Goal: Task Accomplishment & Management: Manage account settings

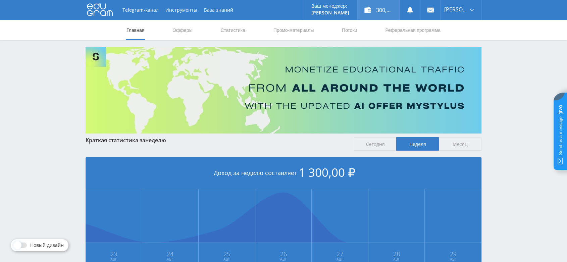
click at [387, 13] on div "300,00 ₽" at bounding box center [379, 10] width 42 height 20
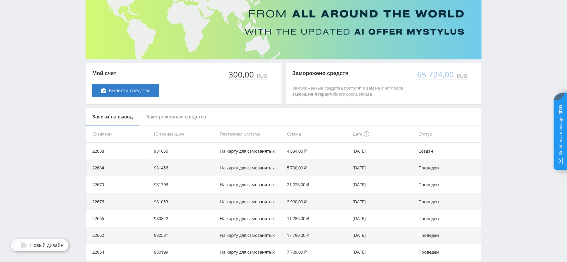
scroll to position [74, 0]
click at [172, 115] on div "Замороженные средства" at bounding box center [176, 117] width 73 height 18
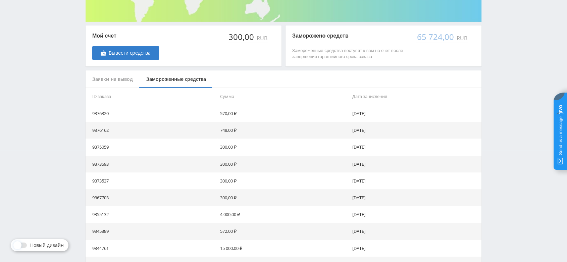
scroll to position [149, 0]
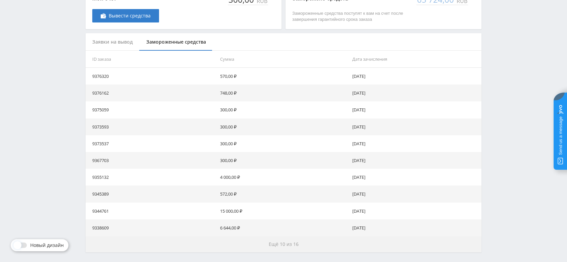
click at [274, 246] on span "Ещё 10 из 16" at bounding box center [284, 244] width 30 height 6
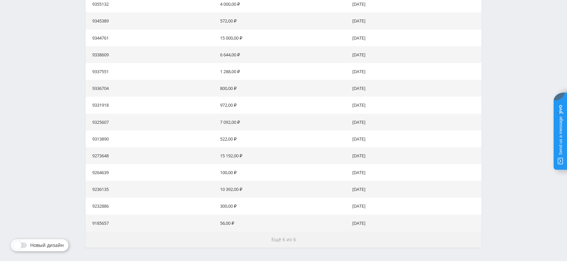
scroll to position [336, 0]
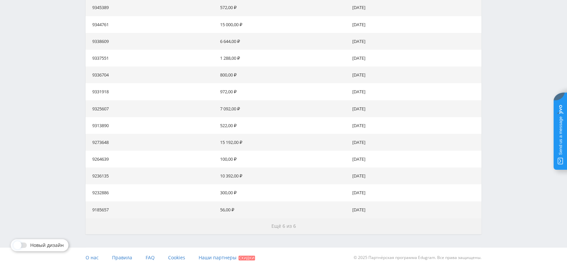
click at [282, 230] on button "Ещё 6 из 6" at bounding box center [284, 226] width 396 height 16
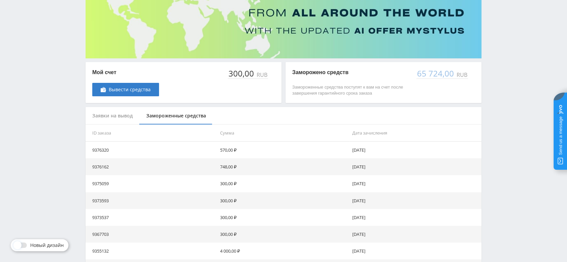
scroll to position [74, 0]
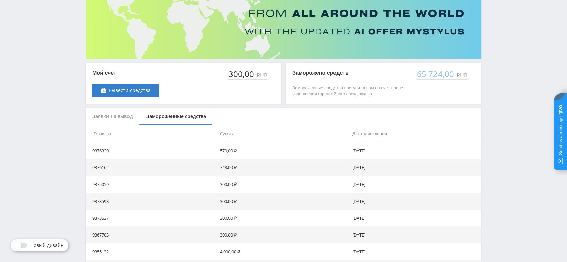
click at [121, 118] on div "Заявки на вывод" at bounding box center [113, 117] width 54 height 18
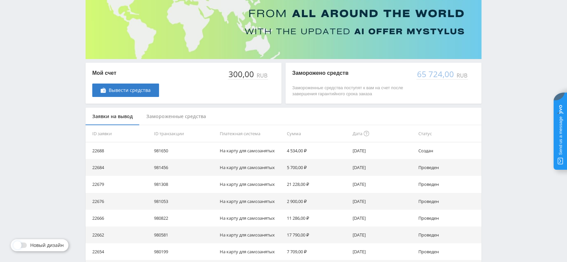
click at [196, 118] on div "Замороженные средства" at bounding box center [176, 117] width 73 height 18
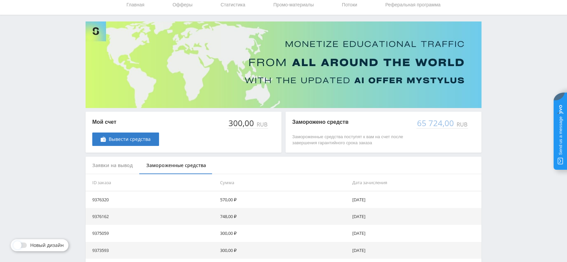
scroll to position [0, 0]
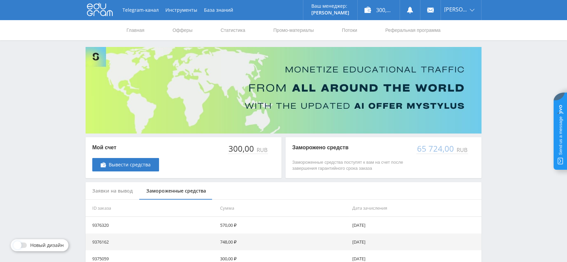
click at [430, 152] on div "65 724,00" at bounding box center [435, 148] width 39 height 9
click at [239, 28] on link "Статистика" at bounding box center [233, 30] width 26 height 20
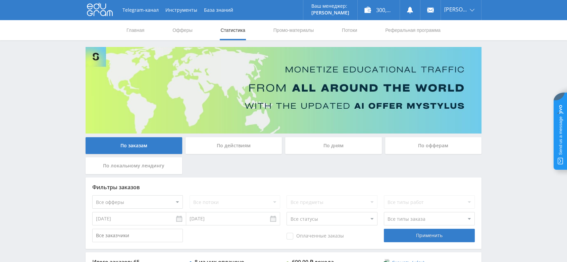
click at [101, 14] on icon at bounding box center [100, 9] width 26 height 13
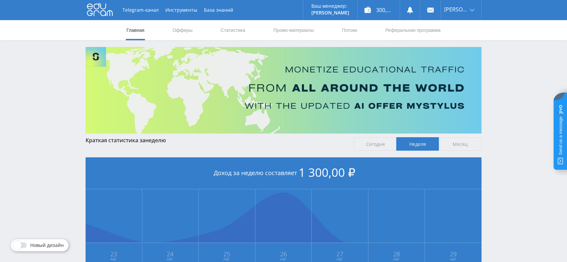
scroll to position [37, 0]
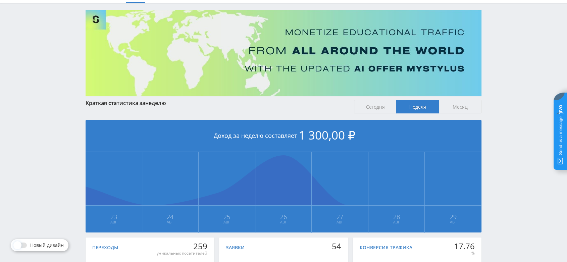
click at [456, 104] on span "Месяц" at bounding box center [460, 106] width 43 height 13
click at [0, 0] on input "Месяц" at bounding box center [0, 0] width 0 height 0
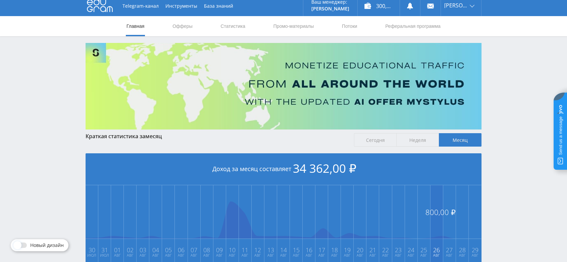
scroll to position [0, 0]
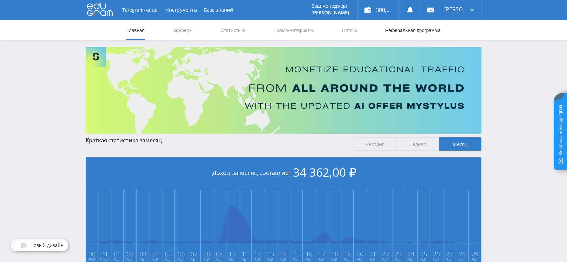
click at [424, 29] on link "Реферальная программа" at bounding box center [413, 30] width 57 height 20
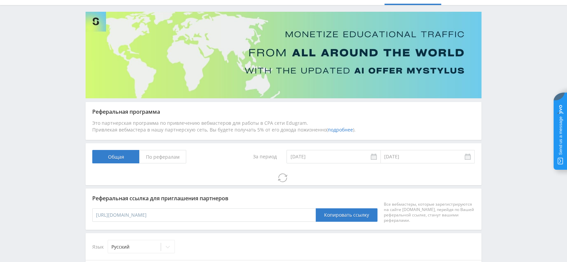
scroll to position [95, 0]
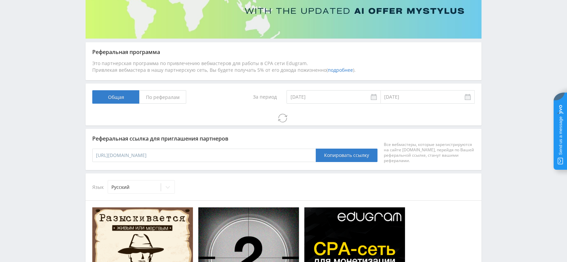
click at [164, 97] on span "По рефералам" at bounding box center [162, 96] width 47 height 13
click at [0, 0] on input "По рефералам" at bounding box center [0, 0] width 0 height 0
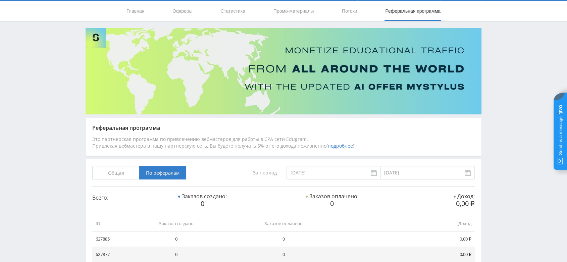
scroll to position [0, 0]
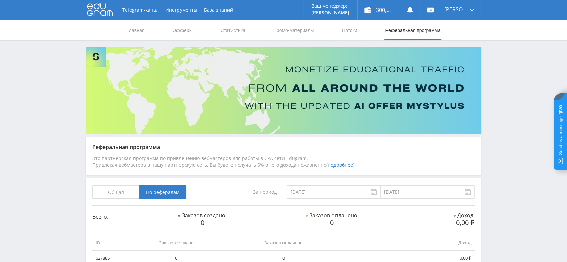
click at [98, 10] on icon at bounding box center [100, 9] width 26 height 13
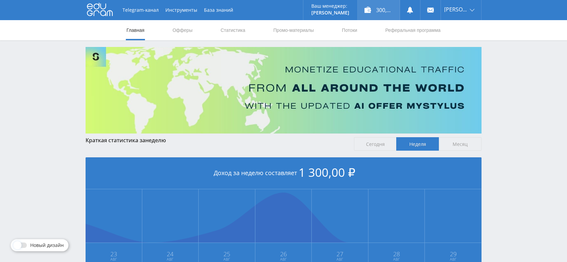
click at [388, 10] on div "300,00 ₽" at bounding box center [379, 10] width 42 height 20
